Goal: Find specific page/section: Find specific page/section

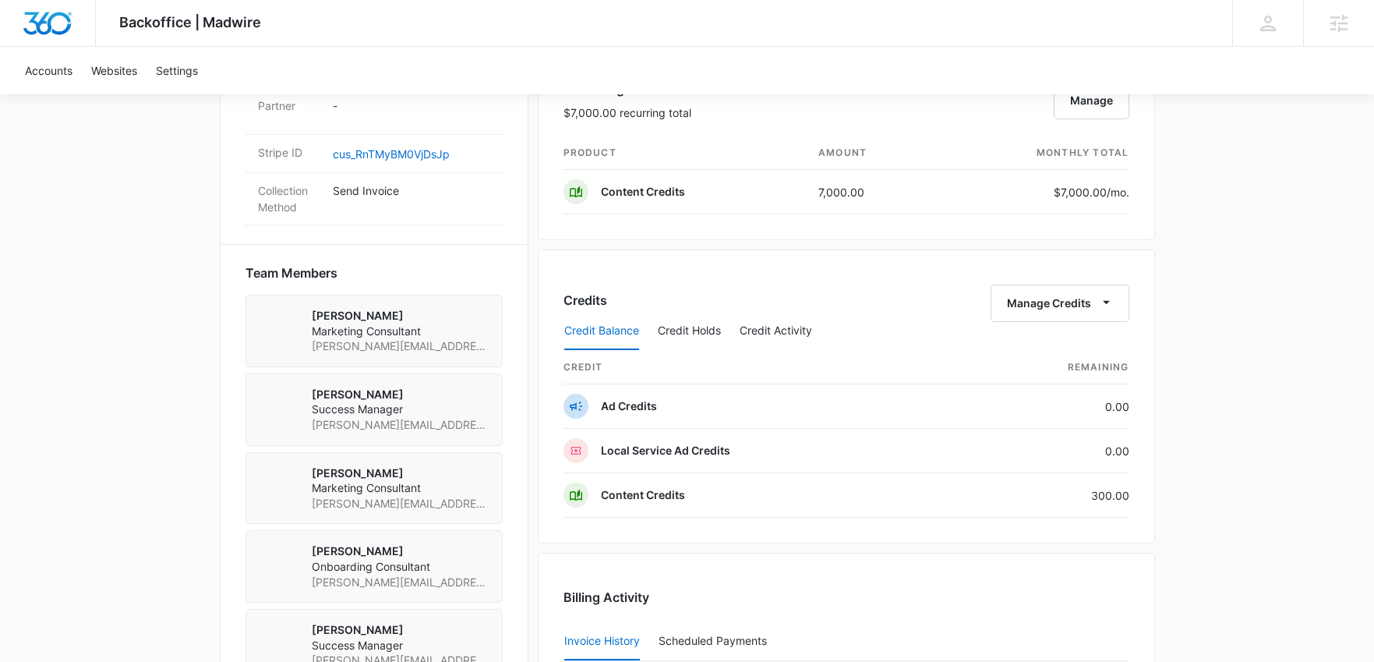
scroll to position [1013, 0]
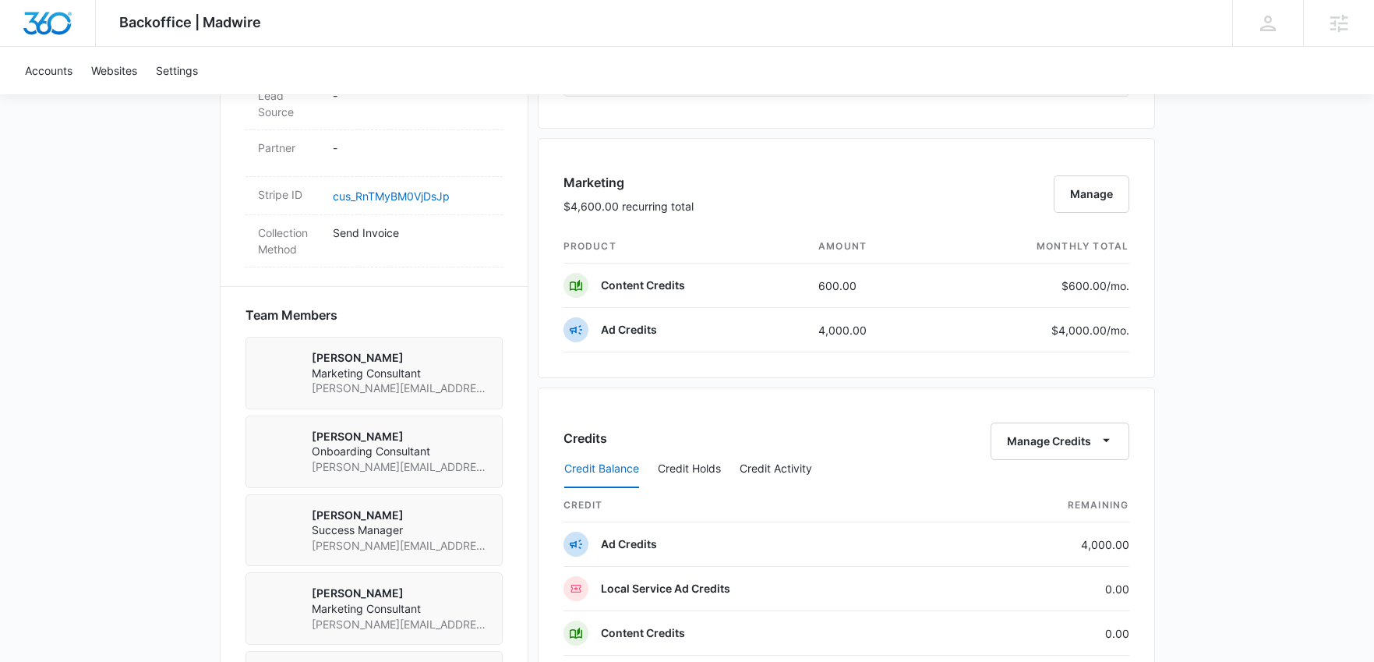
scroll to position [943, 0]
